Goal: Task Accomplishment & Management: Complete application form

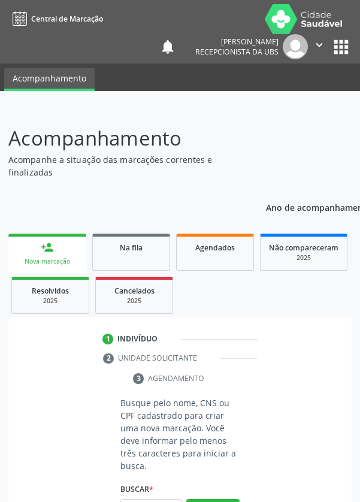
click at [164, 501] on input "text" at bounding box center [151, 509] width 62 height 20
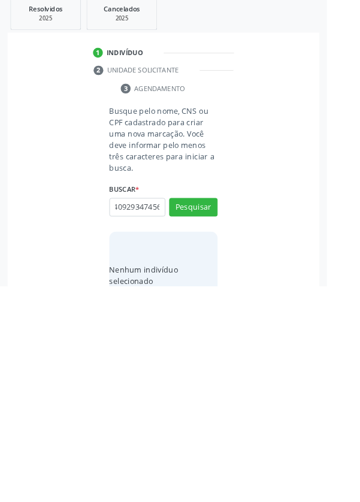
scroll to position [0, 22]
type input "708409293474561"
click at [226, 411] on button "Pesquisar" at bounding box center [212, 415] width 53 height 20
type input "708409293474561"
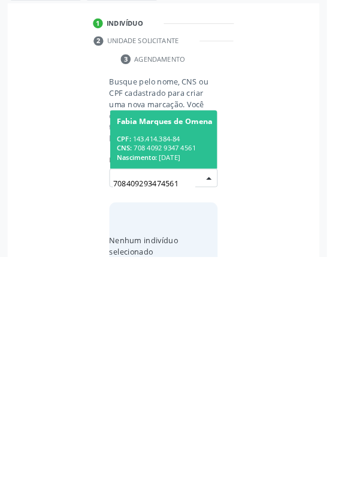
click at [210, 375] on div "CPF: 143.414.384-84" at bounding box center [180, 372] width 105 height 10
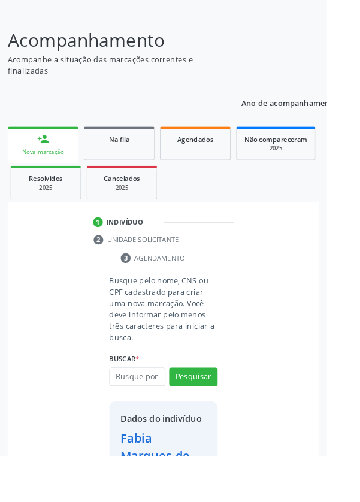
scroll to position [69, 0]
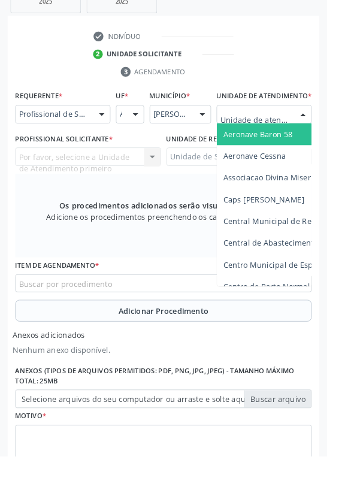
scroll to position [325, 0]
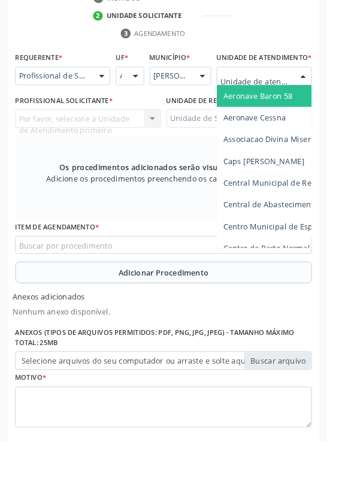
type input "Rua n"
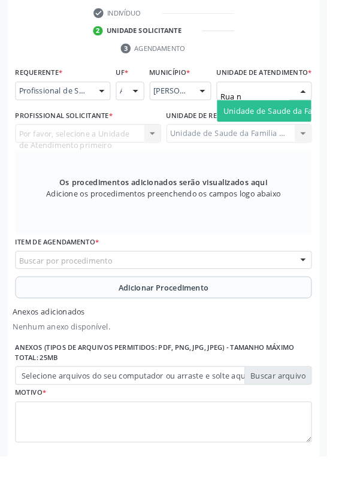
click at [306, 128] on span "Unidade de Saude da Familia Rua [GEOGRAPHIC_DATA]" at bounding box center [357, 121] width 222 height 11
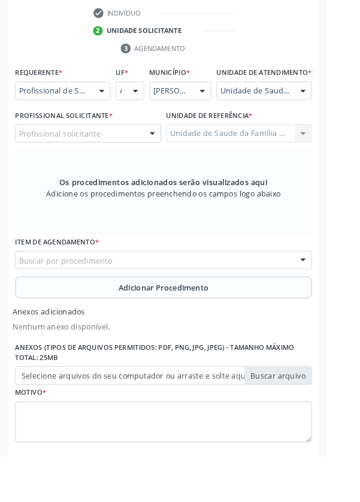
click at [124, 157] on div "Profissional solicitante" at bounding box center [97, 147] width 161 height 20
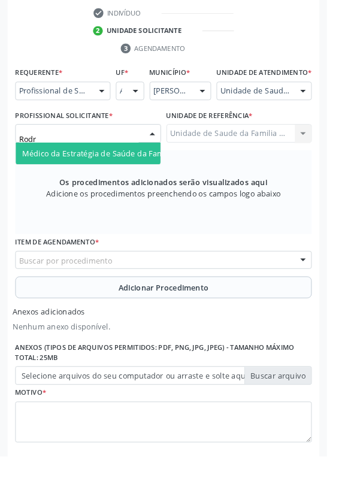
type input "Rodri"
click at [150, 174] on span "Médico da Estratégia de Saúde da Família - Rodrigo Paranhos de Melo" at bounding box center [146, 168] width 243 height 11
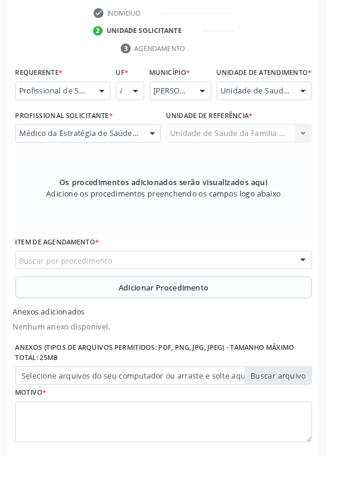
click at [255, 293] on div "Buscar por procedimento" at bounding box center [180, 286] width 326 height 20
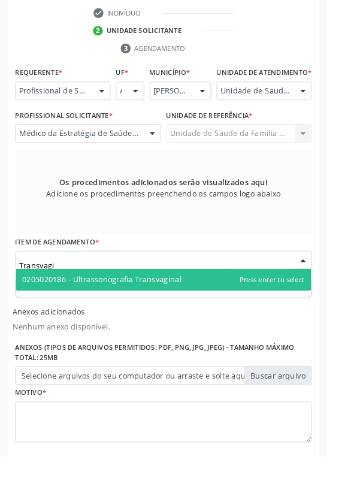
click at [187, 313] on span "0205020186 - Ultrassonografia Transvaginal" at bounding box center [112, 307] width 175 height 11
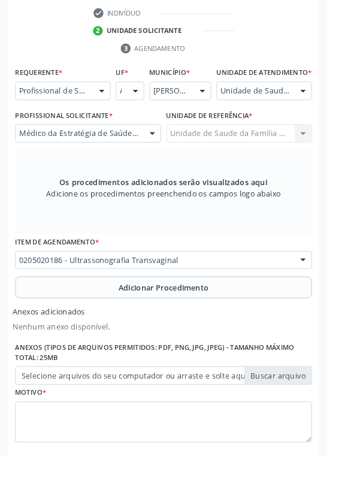
click at [228, 323] on span "Adicionar Procedimento" at bounding box center [180, 316] width 99 height 13
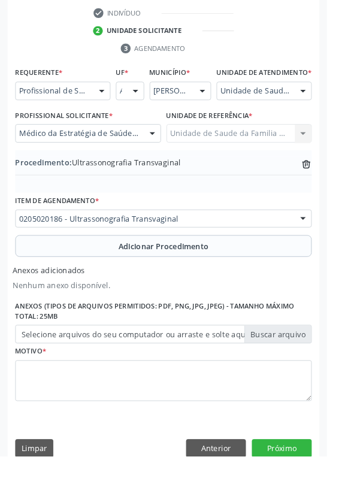
scroll to position [302, 0]
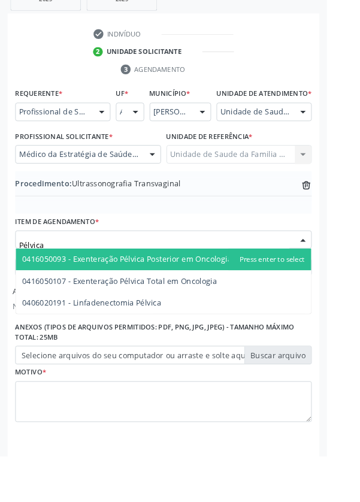
click at [123, 274] on input "Pélvica" at bounding box center [170, 270] width 298 height 24
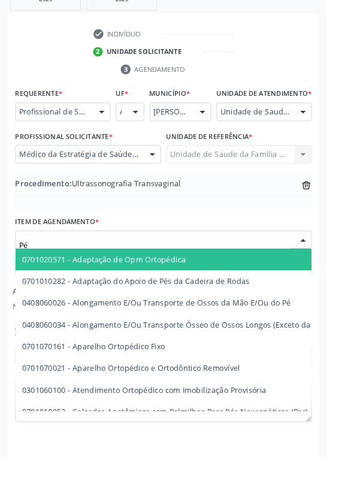
type input "P"
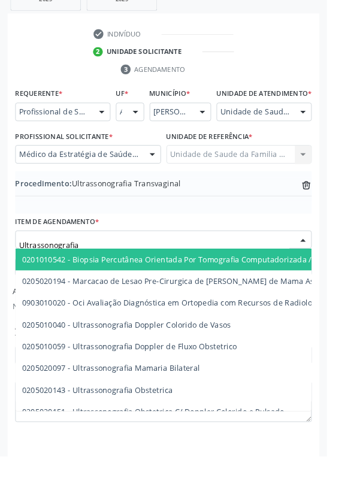
type input "Ultrassonografia"
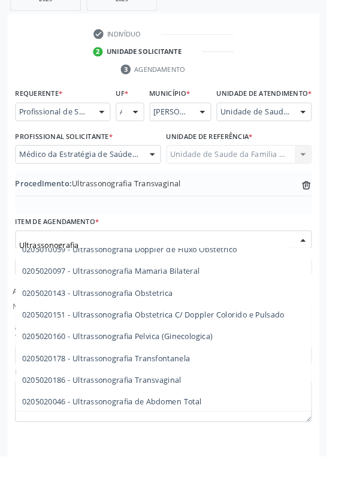
scroll to position [107, 0]
click at [206, 376] on span "0205020160 - Ultrassonografia Pelvica (Ginecologica)" at bounding box center [130, 370] width 210 height 11
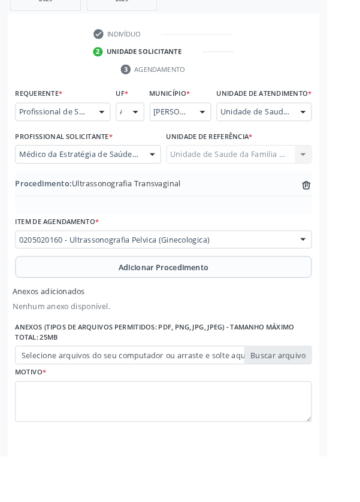
click at [219, 301] on span "Adicionar Procedimento" at bounding box center [180, 294] width 99 height 13
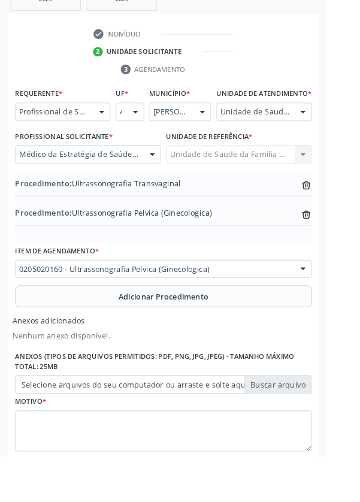
click at [316, 434] on label "Selecione arquivos do seu computador ou arraste e solte aqui" at bounding box center [180, 423] width 326 height 20
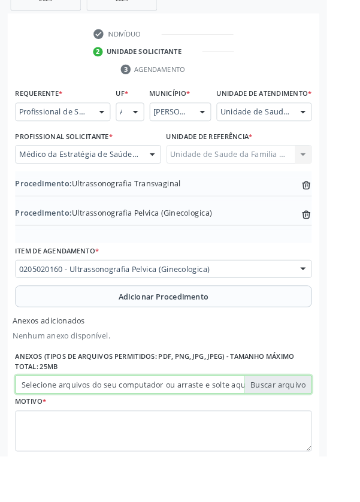
click at [316, 434] on input "Selecione arquivos do seu computador ou arraste e solte aqui" at bounding box center [180, 423] width 326 height 20
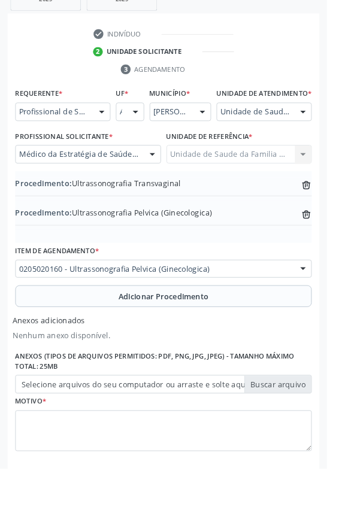
type input "C:\fakepath\17603594553336361756471130991580.jpg"
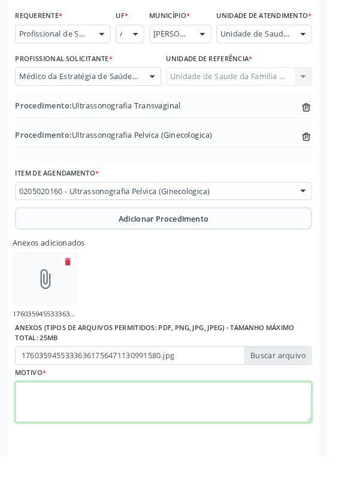
click at [93, 445] on textarea at bounding box center [180, 443] width 326 height 46
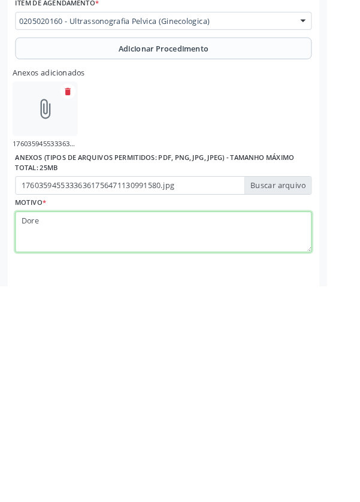
type textarea "Dores"
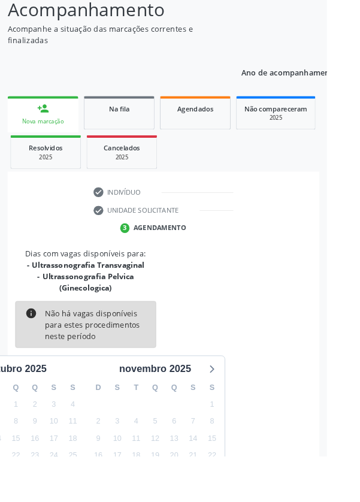
scroll to position [125, 0]
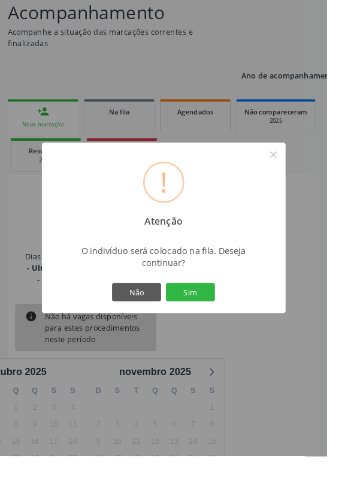
click at [237, 332] on button "Sim" at bounding box center [210, 321] width 54 height 20
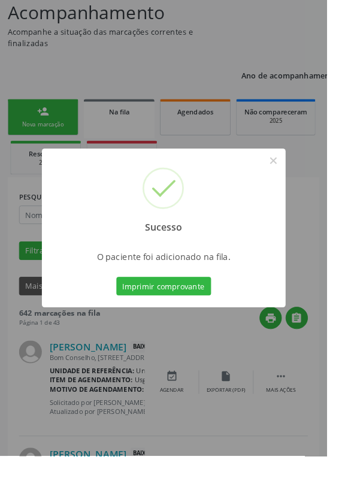
scroll to position [0, 0]
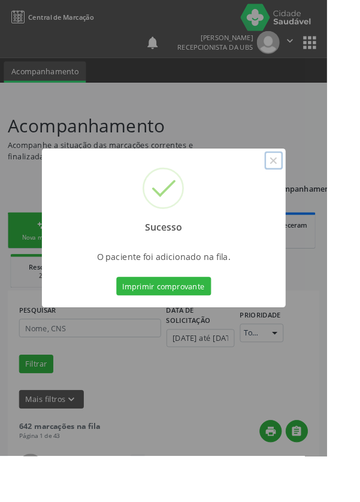
click at [311, 187] on button "×" at bounding box center [301, 176] width 20 height 20
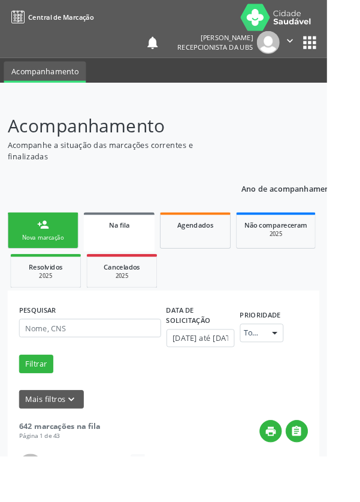
click at [59, 255] on link "person_add Nova marcação" at bounding box center [47, 254] width 78 height 40
click at [59, 257] on div "Nova marcação" at bounding box center [47, 261] width 60 height 9
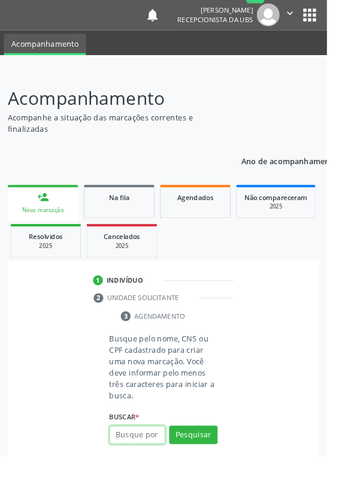
click at [162, 477] on input "text" at bounding box center [151, 478] width 62 height 20
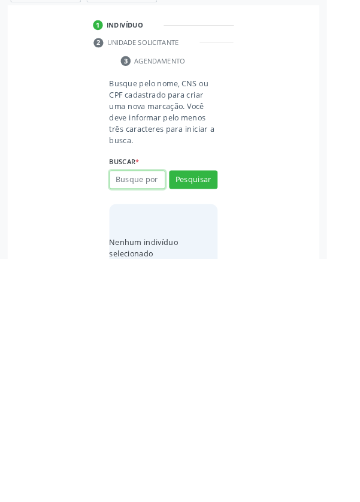
scroll to position [94, 0]
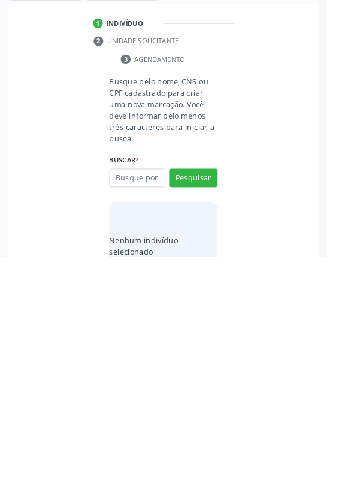
click at [359, 353] on html "Central de Marcação notifications Sergio Ronaldo Vieira Recepcionista da UBS  …" at bounding box center [180, 157] width 360 height 502
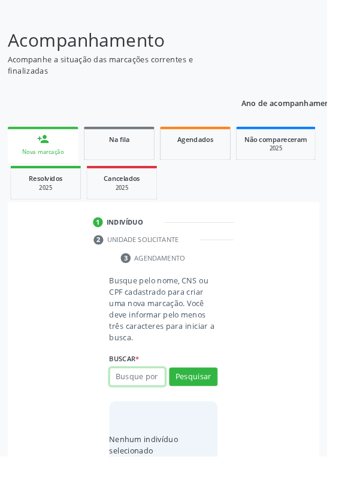
click at [155, 415] on input "text" at bounding box center [151, 415] width 62 height 20
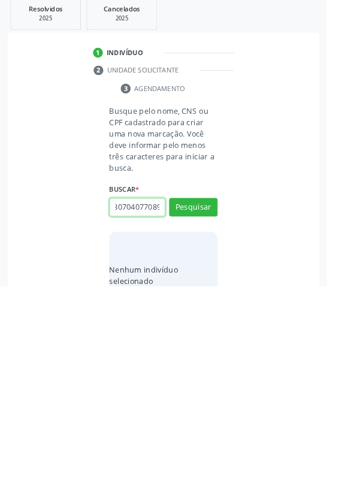
scroll to position [0, 22]
type input "709807040770890"
click at [216, 405] on button "Pesquisar" at bounding box center [212, 415] width 53 height 20
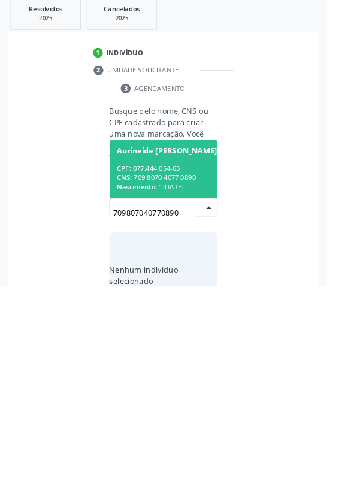
click at [216, 367] on div "CPF: 077.444.054-63" at bounding box center [183, 372] width 111 height 10
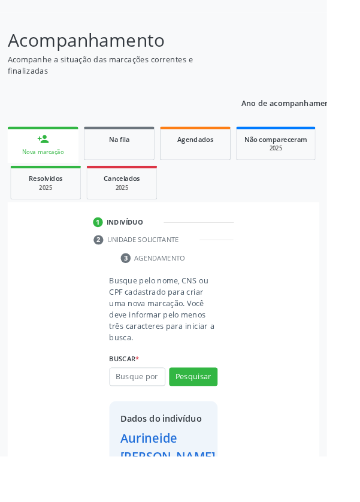
scroll to position [89, 0]
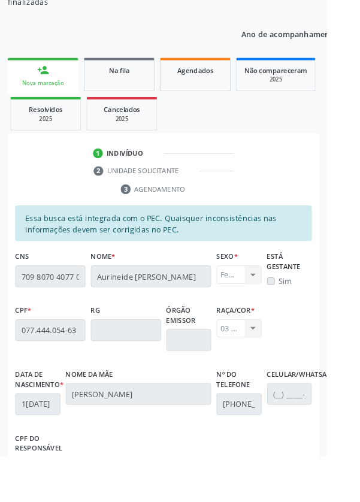
scroll to position [284, 0]
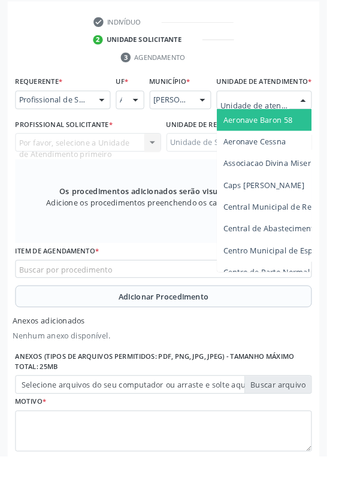
scroll to position [326, 0]
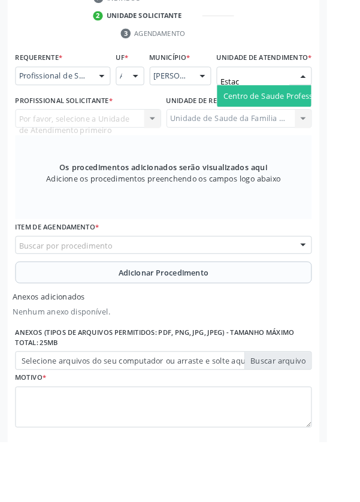
type input "Estaci"
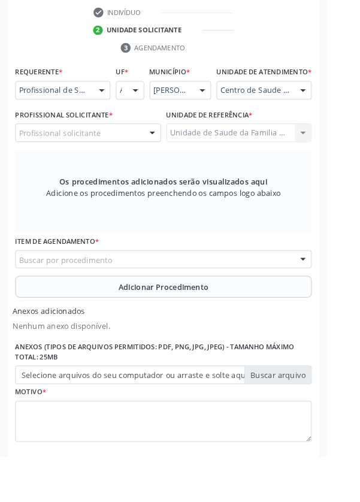
click at [116, 152] on div "Profissional solicitante" at bounding box center [97, 146] width 161 height 20
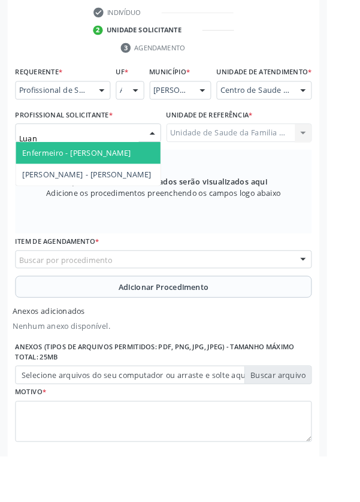
type input "Luane"
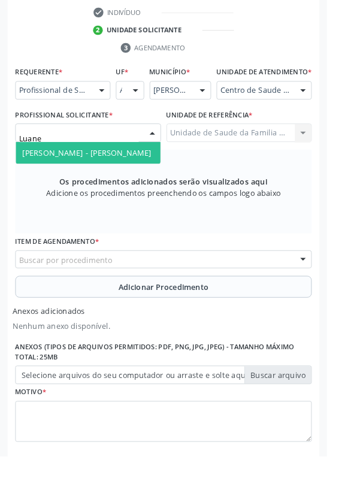
click at [140, 174] on span "Médico Otorrinolaringologista - Luane Cristine Tenorio Correia" at bounding box center [96, 167] width 142 height 11
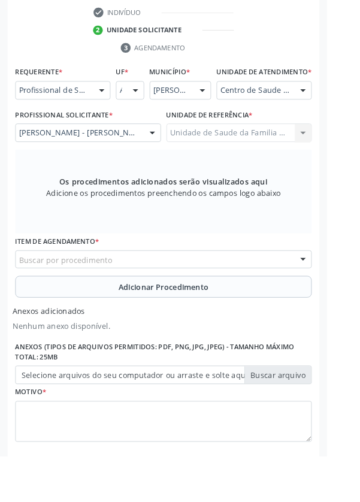
click at [238, 290] on div "Buscar por procedimento" at bounding box center [180, 286] width 326 height 20
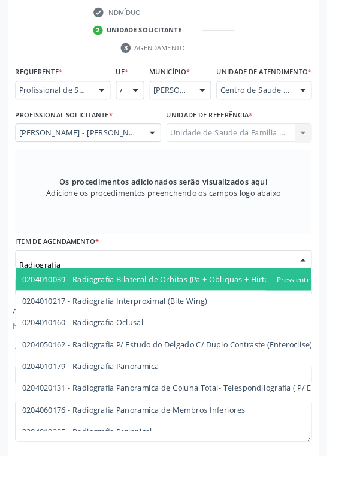
type input "Radiografia"
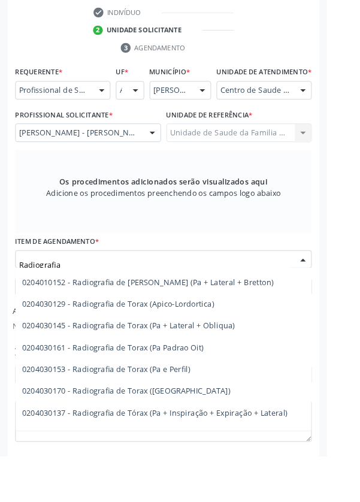
scroll to position [1543, 0]
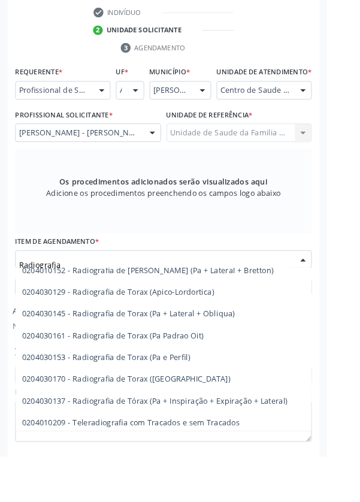
click at [203, 399] on span "0204030153 - Radiografia de Torax (Pa e Perfil)" at bounding box center [117, 392] width 185 height 11
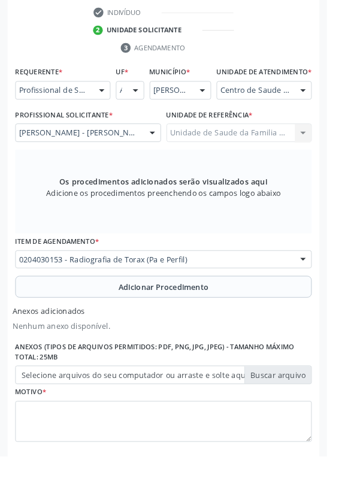
click at [226, 322] on span "Adicionar Procedimento" at bounding box center [180, 316] width 99 height 13
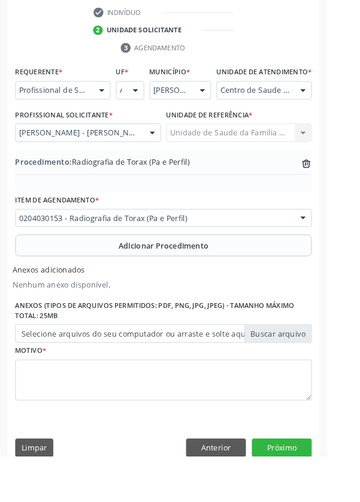
scroll to position [302, 0]
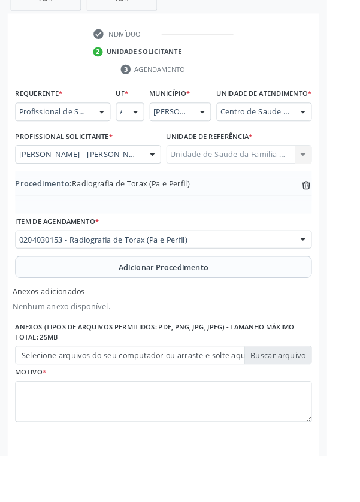
click at [317, 396] on label "Selecione arquivos do seu computador ou arraste e solte aqui" at bounding box center [180, 391] width 326 height 20
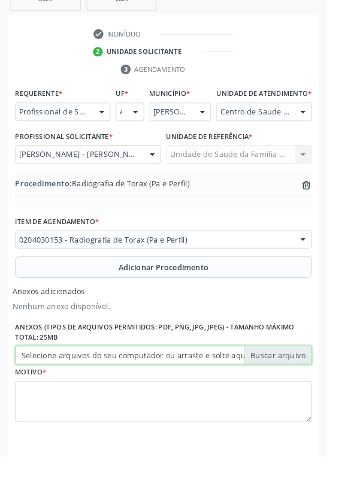
click at [317, 396] on input "Selecione arquivos do seu computador ou arraste e solte aqui" at bounding box center [180, 391] width 326 height 20
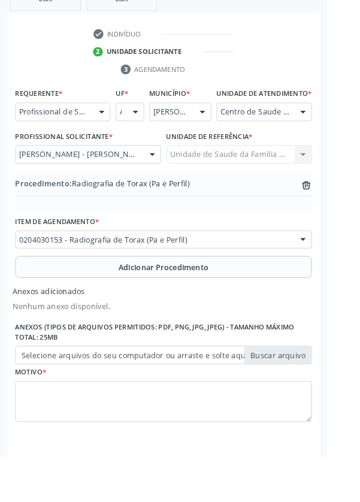
click at [320, 401] on label "Selecione arquivos do seu computador ou arraste e solte aqui" at bounding box center [180, 391] width 326 height 20
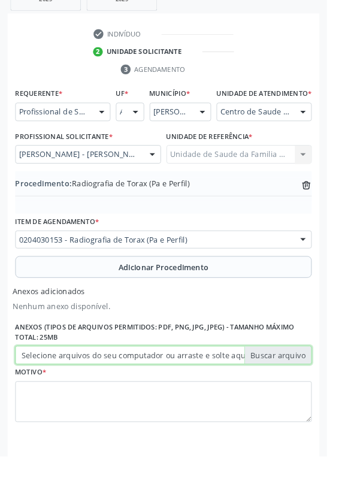
click at [320, 401] on input "Selecione arquivos do seu computador ou arraste e solte aqui" at bounding box center [180, 391] width 326 height 20
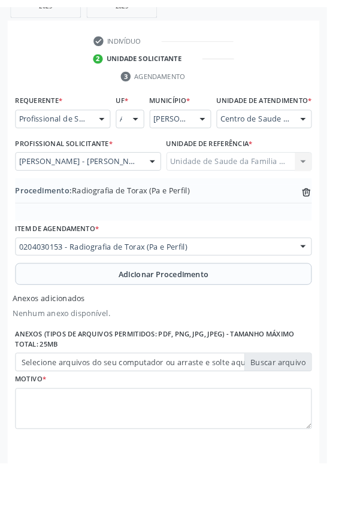
scroll to position [286, 0]
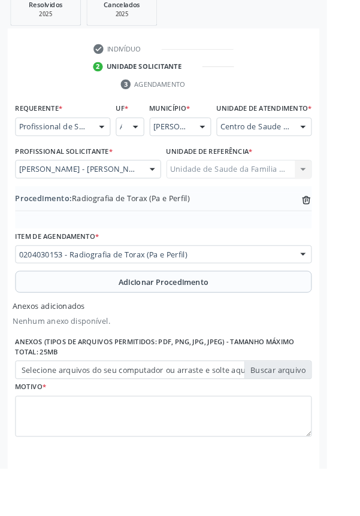
type input "C:\fakepath\17603597539799171335581099624799.jpg"
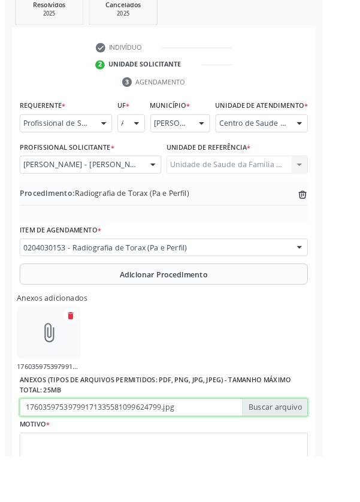
scroll to position [302, 0]
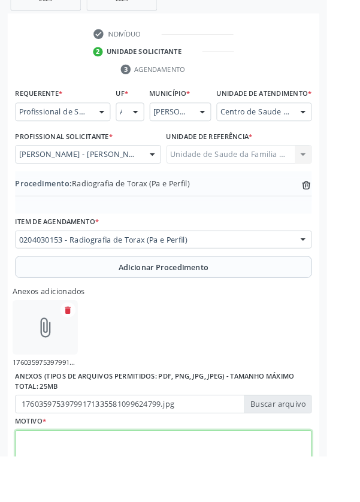
click at [192, 489] on textarea at bounding box center [180, 497] width 326 height 46
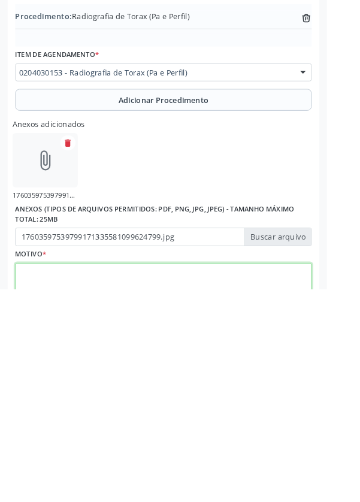
scroll to position [356, 0]
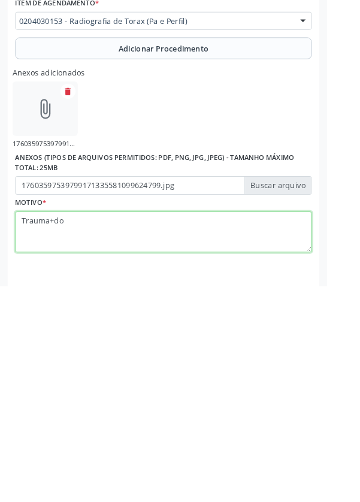
type textarea "Trauma+dor"
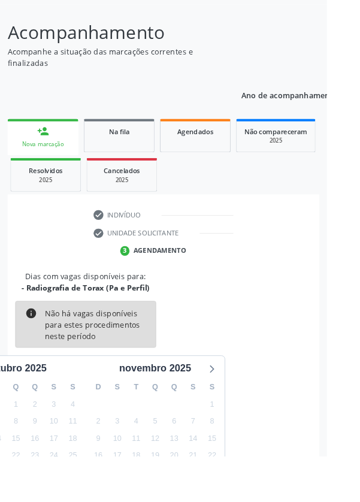
scroll to position [99, 0]
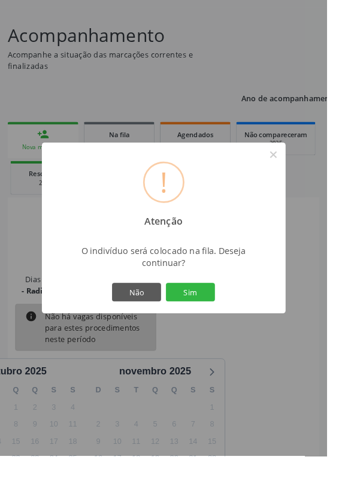
click at [237, 332] on button "Sim" at bounding box center [210, 321] width 54 height 20
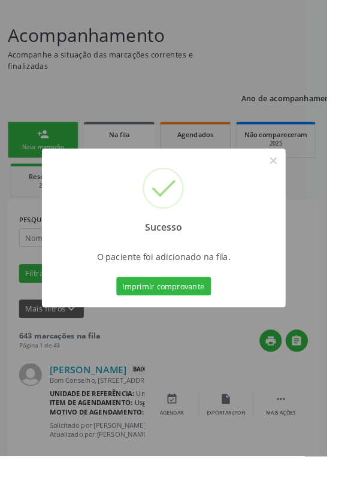
scroll to position [0, 0]
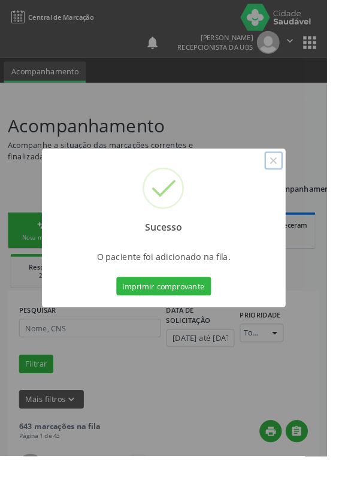
click at [311, 187] on button "×" at bounding box center [301, 176] width 20 height 20
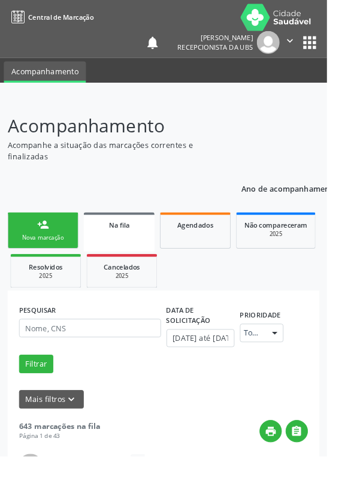
click at [50, 256] on link "person_add Nova marcação" at bounding box center [47, 254] width 78 height 40
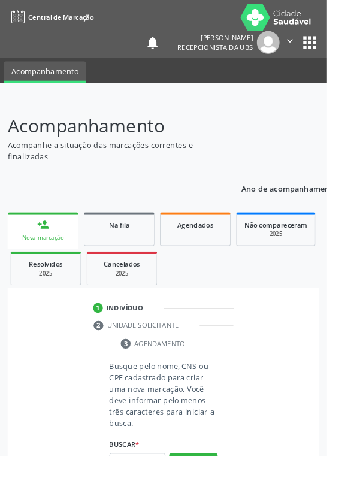
click at [152, 492] on span "*" at bounding box center [151, 489] width 4 height 10
click at [161, 501] on input "text" at bounding box center [151, 509] width 62 height 20
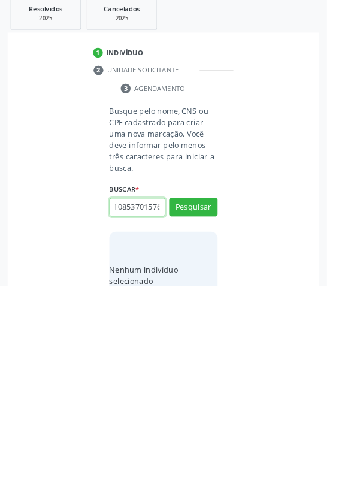
scroll to position [0, 22]
type input "706108537015760"
click at [228, 409] on button "Pesquisar" at bounding box center [212, 415] width 53 height 20
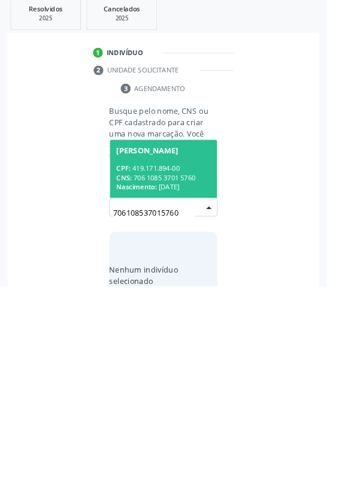
click at [213, 371] on div "CPF: 419.171.894-00" at bounding box center [180, 372] width 104 height 10
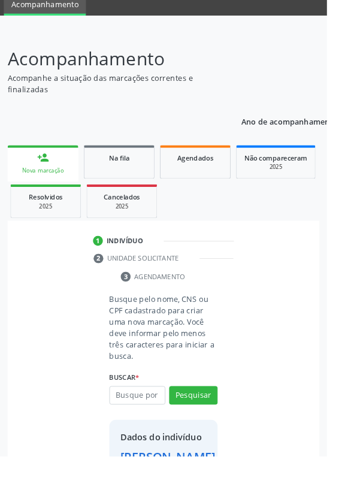
scroll to position [69, 0]
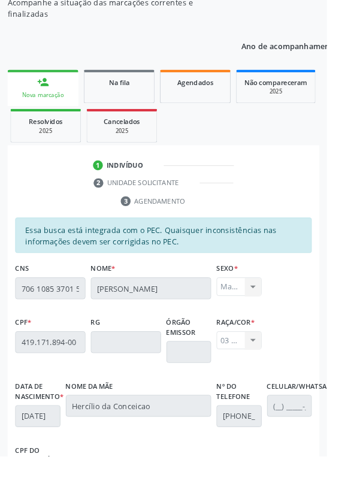
scroll to position [0, 0]
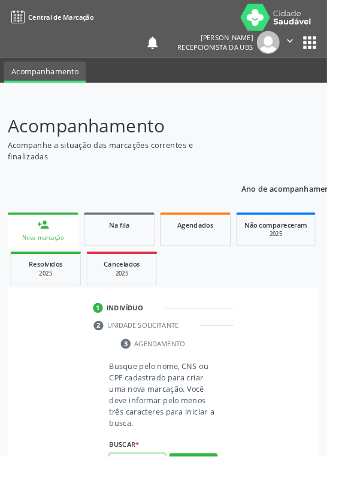
click at [155, 501] on input "text" at bounding box center [151, 509] width 62 height 20
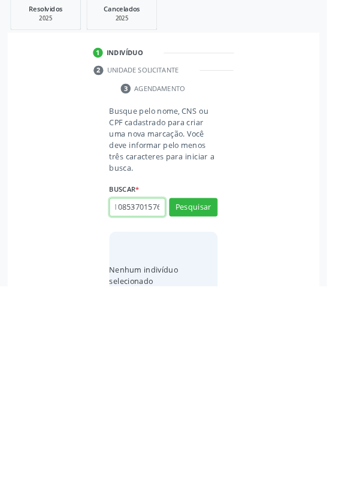
scroll to position [0, 22]
type input "706108537015760"
click at [231, 413] on button "Pesquisar" at bounding box center [212, 415] width 53 height 20
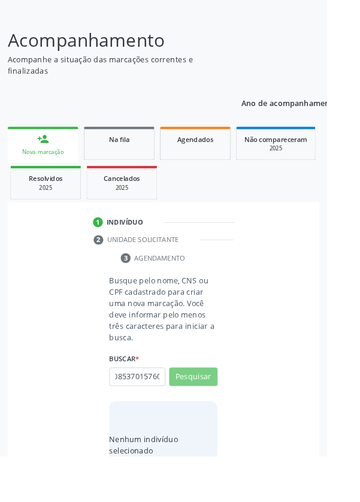
scroll to position [0, 0]
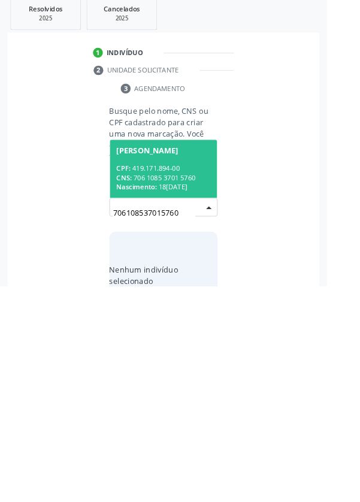
click at [197, 371] on div "CPF: 419.171.894-00" at bounding box center [180, 372] width 104 height 10
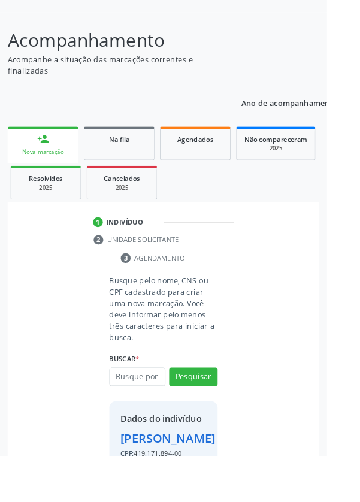
scroll to position [69, 0]
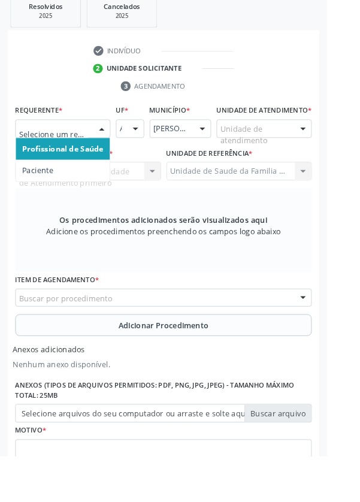
scroll to position [341, 0]
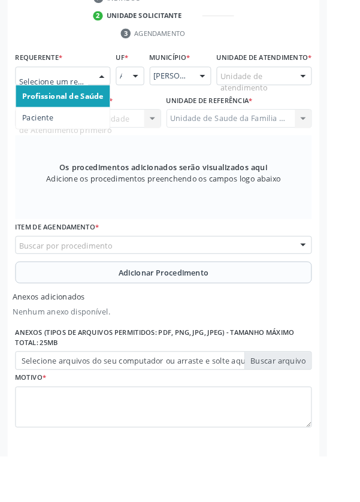
click at [74, 126] on span "Paciente" at bounding box center [69, 130] width 104 height 24
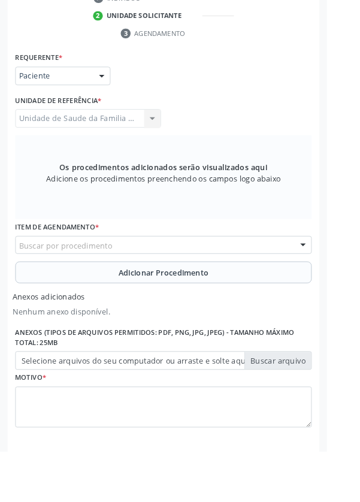
scroll to position [337, 0]
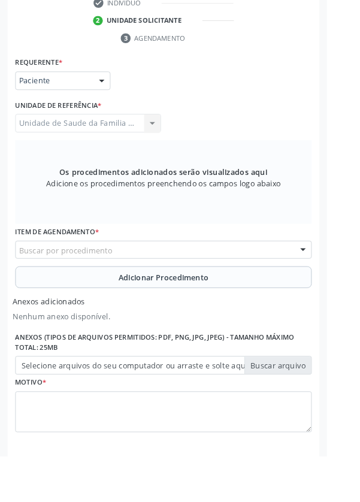
click at [219, 273] on div "Buscar por procedimento" at bounding box center [180, 275] width 326 height 20
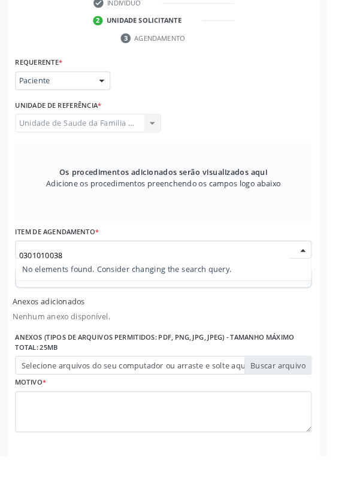
type input "030101003"
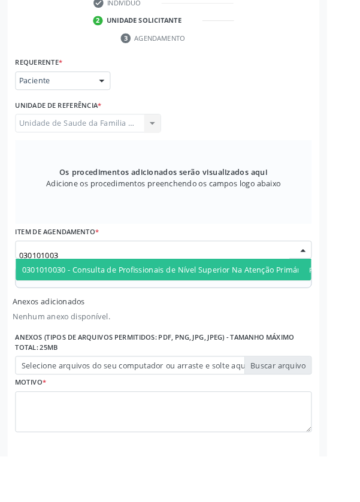
click at [265, 302] on span "0301010030 - Consulta de Profissionais de Nível Superior Na Atenção Primária ([…" at bounding box center [218, 296] width 402 height 24
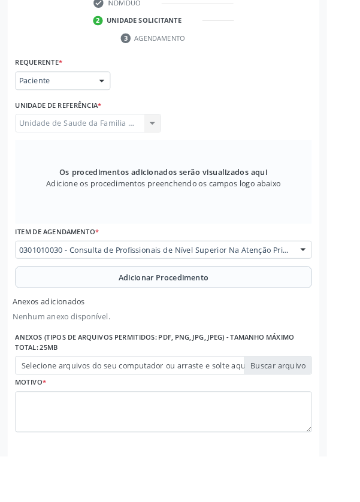
click at [217, 303] on span "Adicionar Procedimento" at bounding box center [180, 305] width 99 height 13
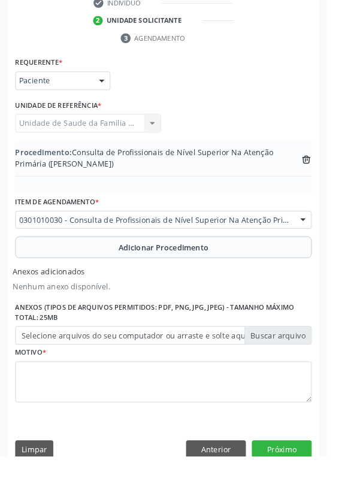
scroll to position [304, 0]
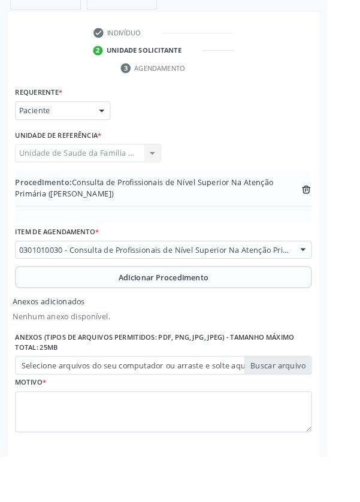
click at [318, 400] on label "Selecione arquivos do seu computador ou arraste e solte aqui" at bounding box center [180, 402] width 326 height 20
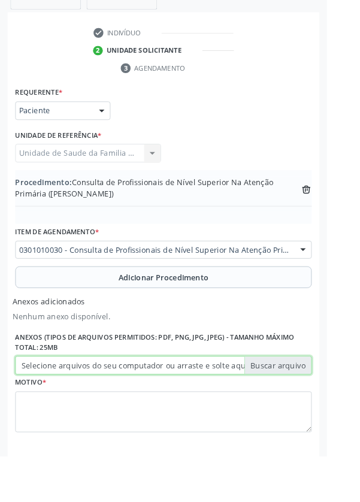
click at [318, 400] on input "Selecione arquivos do seu computador ou arraste e solte aqui" at bounding box center [180, 402] width 326 height 20
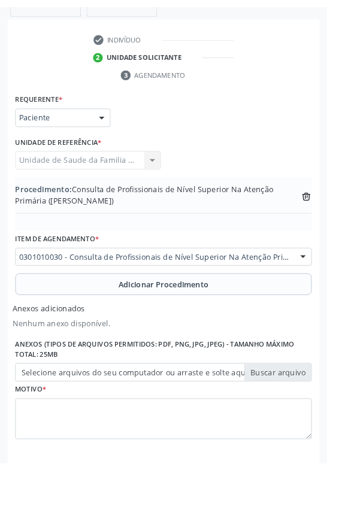
scroll to position [287, 0]
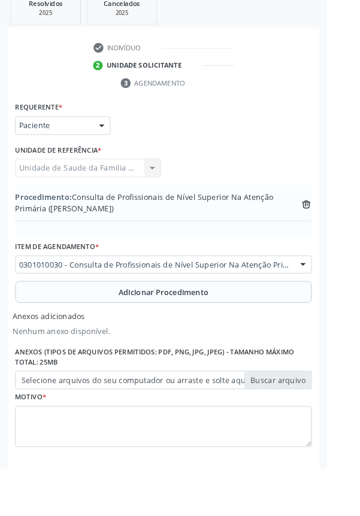
type input "C:\fakepath\17603606671273358794227271403103.jpg"
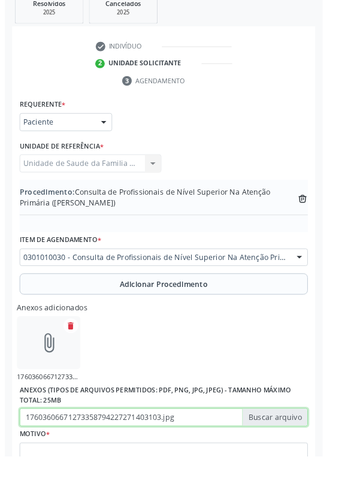
scroll to position [304, 0]
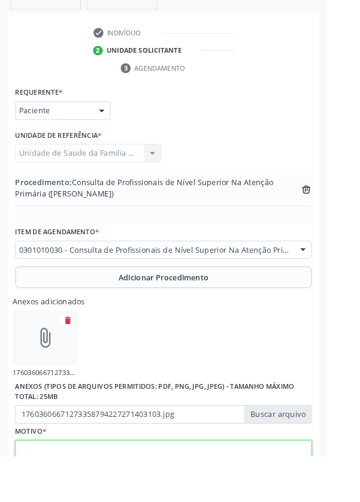
click at [80, 495] on textarea at bounding box center [180, 508] width 326 height 46
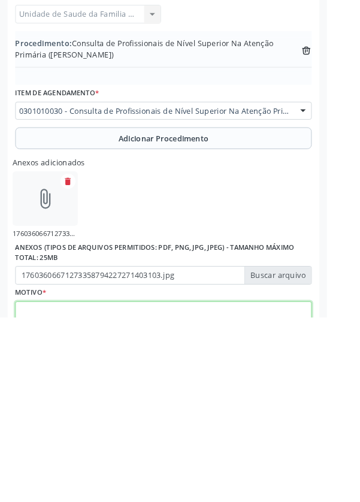
scroll to position [358, 0]
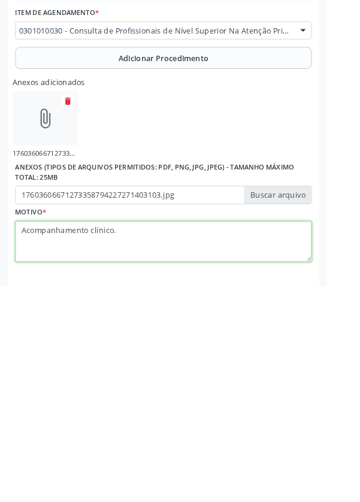
type textarea "Acompanhamento clínico."
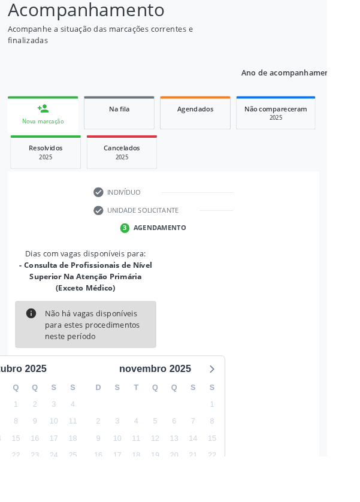
scroll to position [125, 0]
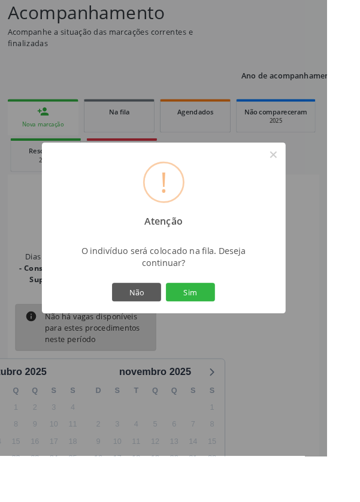
click at [237, 332] on button "Sim" at bounding box center [210, 321] width 54 height 20
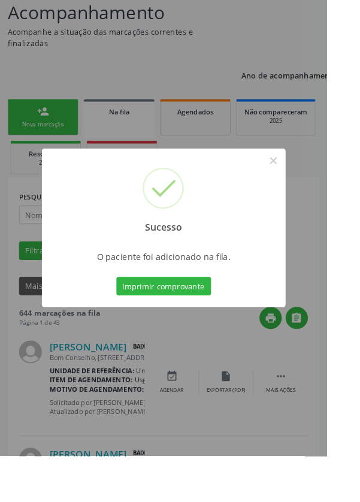
scroll to position [0, 0]
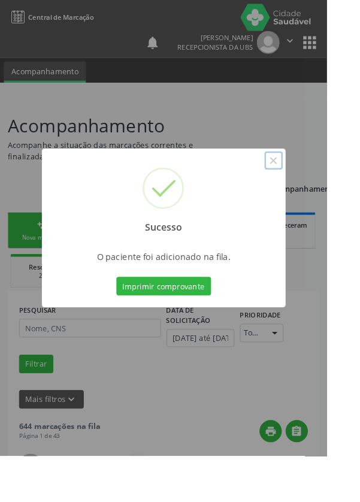
click at [311, 187] on button "×" at bounding box center [301, 176] width 20 height 20
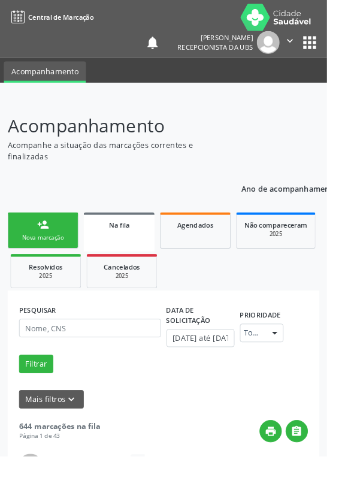
click at [52, 260] on div "Nova marcação" at bounding box center [47, 261] width 60 height 9
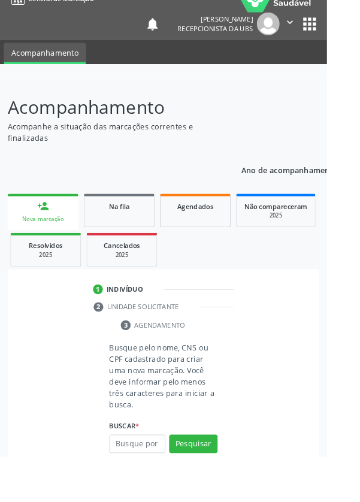
scroll to position [40, 0]
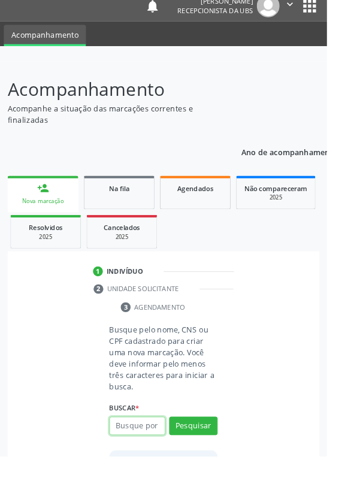
click at [155, 464] on input "text" at bounding box center [151, 469] width 62 height 20
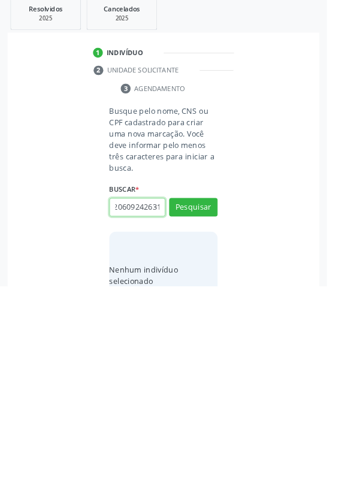
scroll to position [0, 22]
type input "701206092426316"
click at [229, 414] on button "Pesquisar" at bounding box center [212, 415] width 53 height 20
type input "701206092426316"
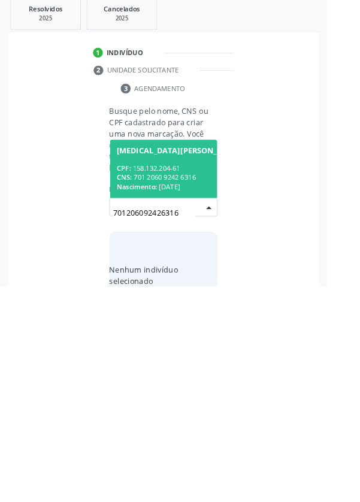
click at [204, 368] on div "CPF: 158.132.204-61" at bounding box center [197, 372] width 138 height 10
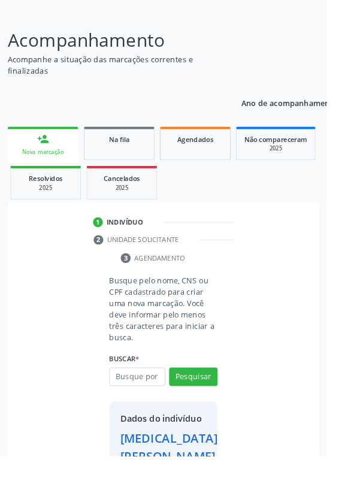
scroll to position [69, 0]
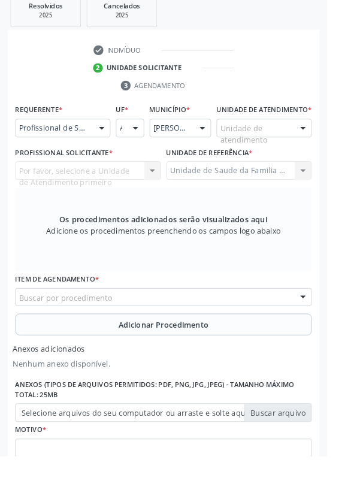
scroll to position [284, 0]
click at [116, 138] on div at bounding box center [112, 142] width 18 height 20
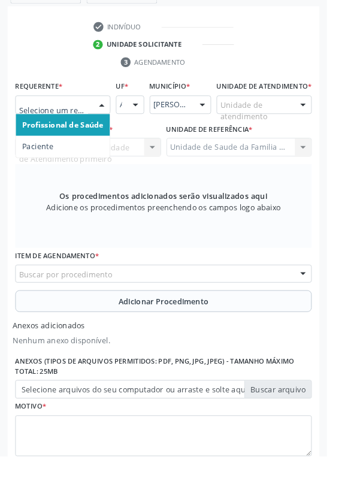
scroll to position [341, 0]
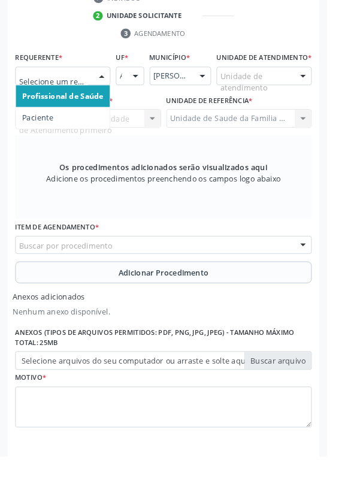
click at [83, 130] on span "Paciente" at bounding box center [69, 130] width 104 height 24
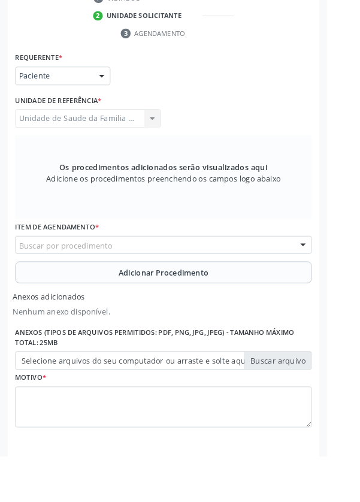
scroll to position [337, 0]
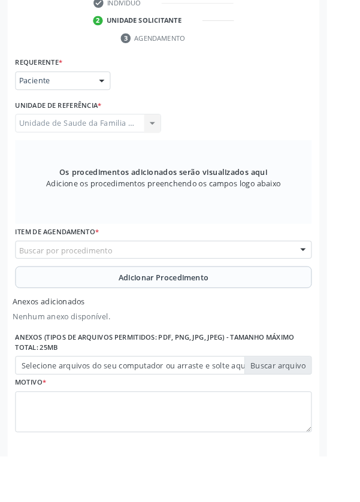
click at [111, 93] on div at bounding box center [112, 89] width 18 height 20
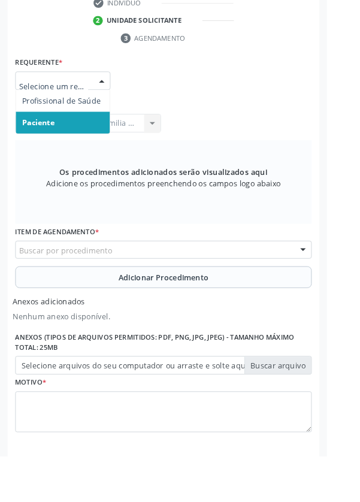
click at [79, 137] on span "Paciente" at bounding box center [69, 135] width 104 height 24
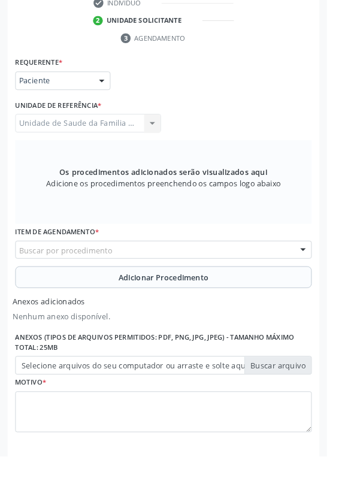
click at [214, 269] on div "Buscar por procedimento" at bounding box center [180, 275] width 326 height 20
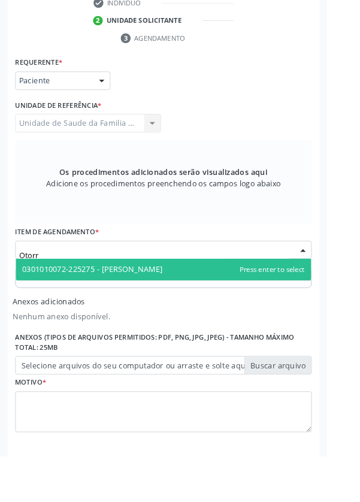
type input "Otorri"
click at [179, 298] on span "0301010072-225275 - [PERSON_NAME]" at bounding box center [102, 295] width 155 height 11
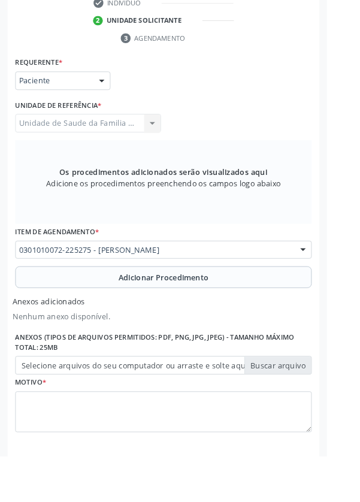
click at [264, 302] on button "Adicionar Procedimento" at bounding box center [180, 305] width 326 height 24
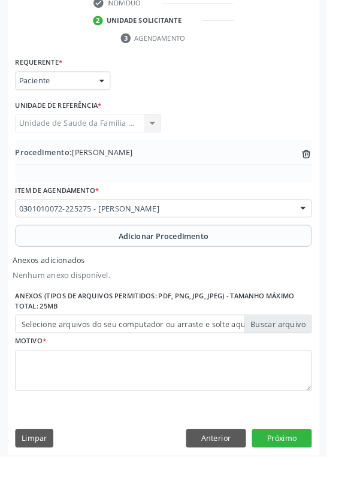
scroll to position [291, 0]
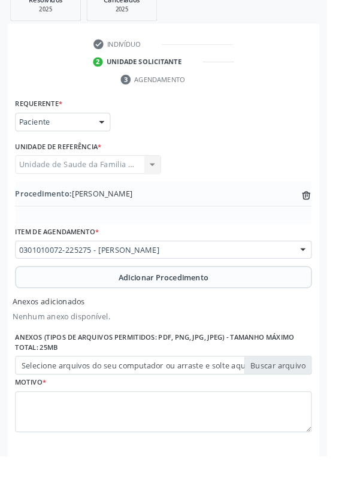
click at [325, 400] on label "Selecione arquivos do seu computador ou arraste e solte aqui" at bounding box center [180, 402] width 326 height 20
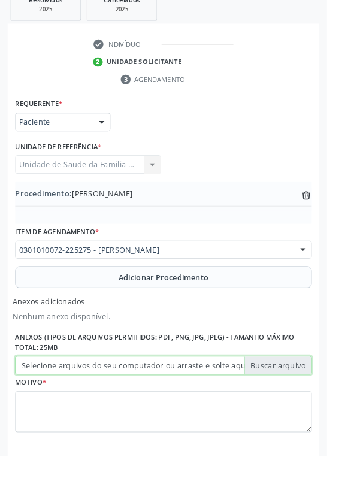
click at [325, 400] on input "Selecione arquivos do seu computador ou arraste e solte aqui" at bounding box center [180, 402] width 326 height 20
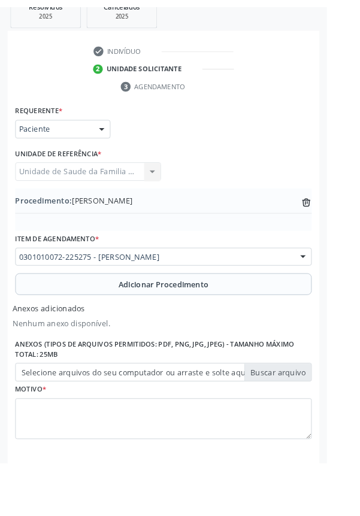
scroll to position [274, 0]
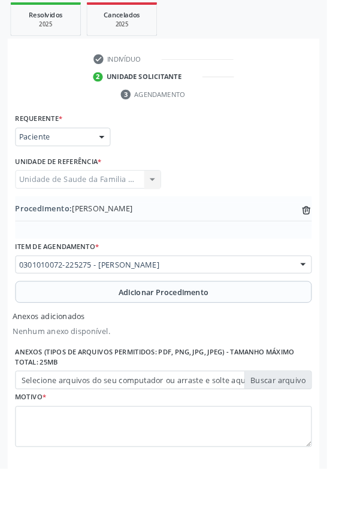
type input "C:\fakepath\17603610934806778809546332223616.jpg"
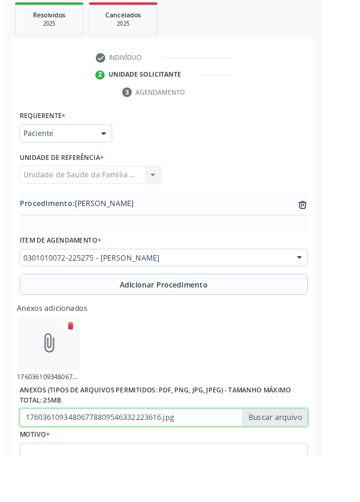
scroll to position [291, 0]
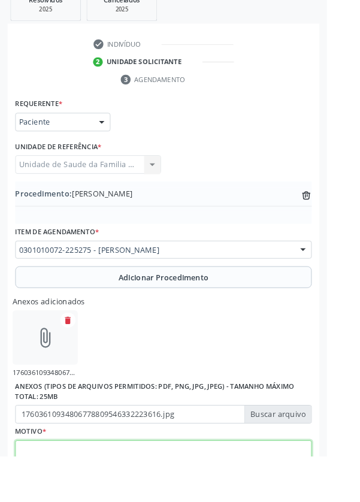
click at [174, 492] on textarea at bounding box center [180, 508] width 326 height 46
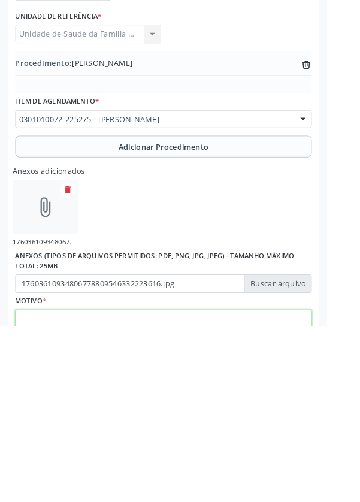
scroll to position [345, 0]
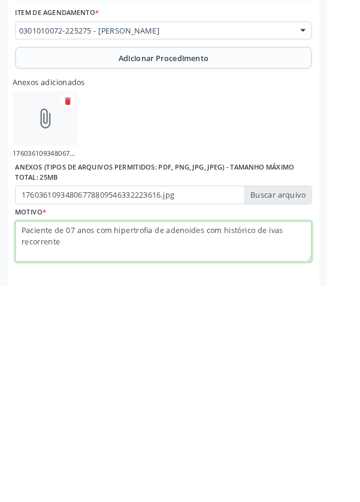
type textarea "Paciente de 07 anos com hipertrofia de adenoides com histórico de ivas recorren…"
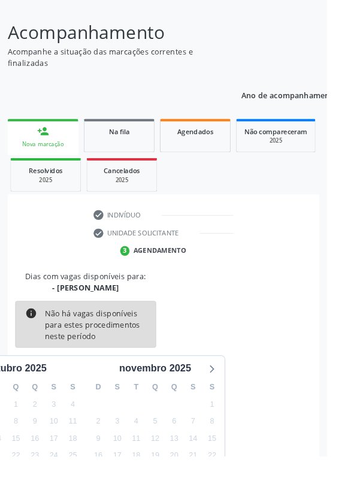
scroll to position [99, 0]
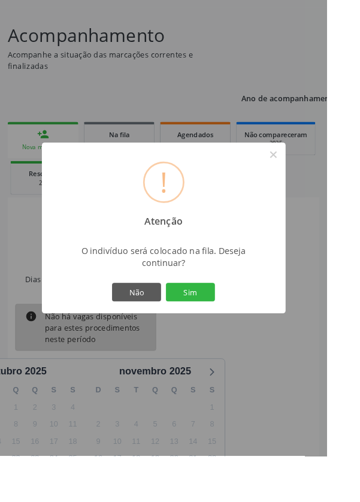
click at [237, 332] on button "Sim" at bounding box center [210, 321] width 54 height 20
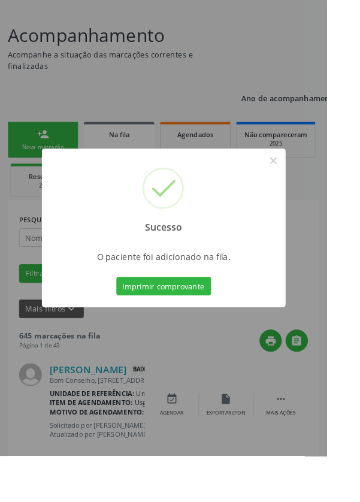
scroll to position [0, 0]
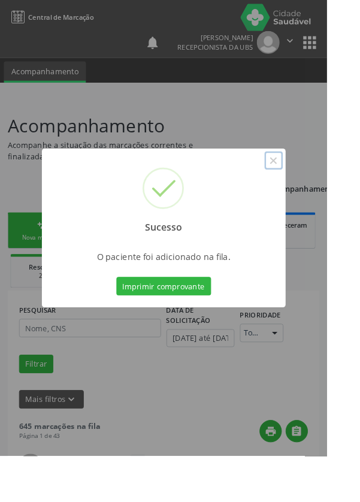
click at [311, 187] on button "×" at bounding box center [301, 176] width 20 height 20
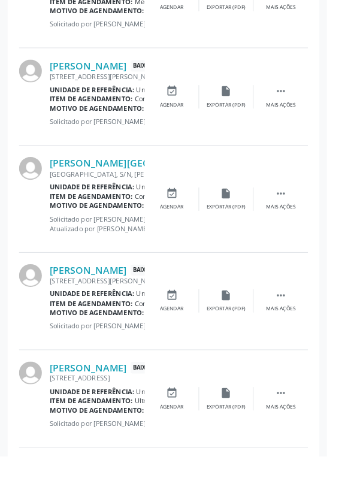
scroll to position [1656, 0]
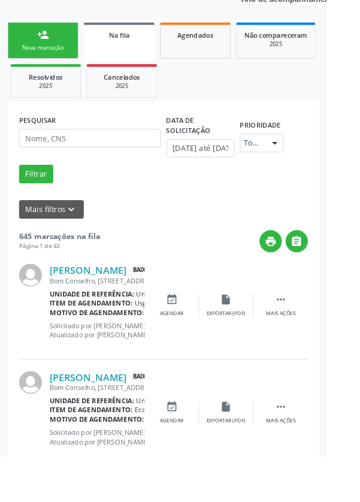
scroll to position [0, 0]
